Goal: Information Seeking & Learning: Learn about a topic

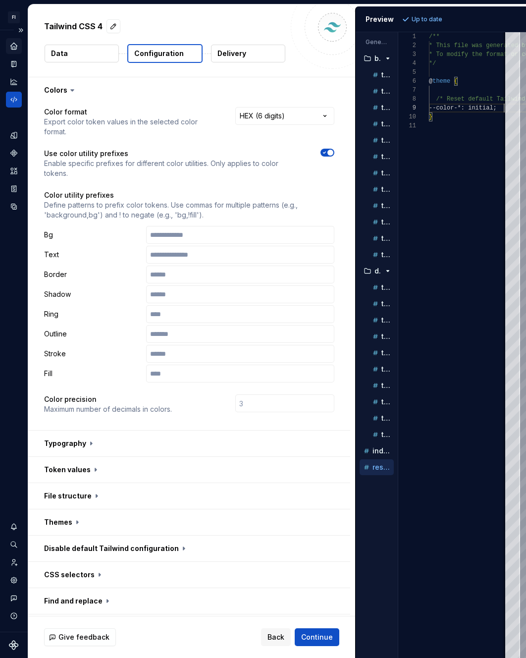
scroll to position [71, 75]
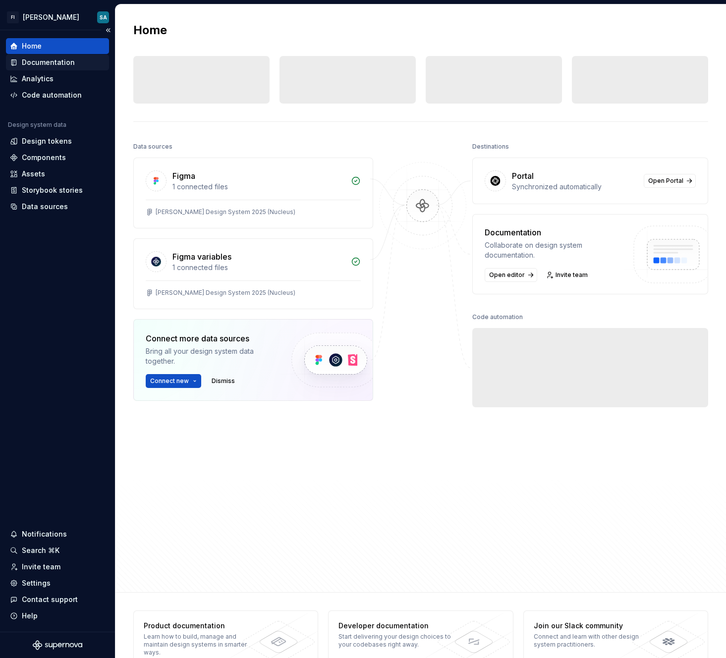
click at [68, 61] on div "Documentation" at bounding box center [48, 62] width 53 height 10
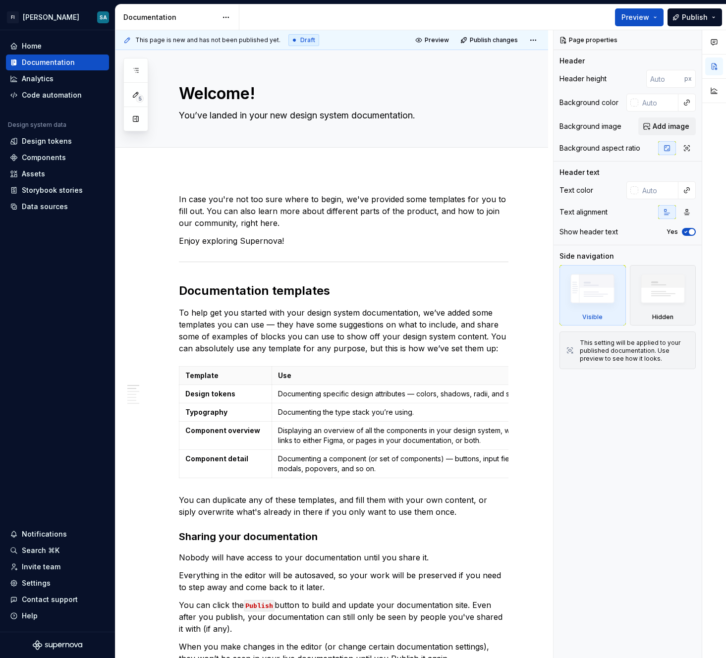
type textarea "*"
